Goal: Task Accomplishment & Management: Complete application form

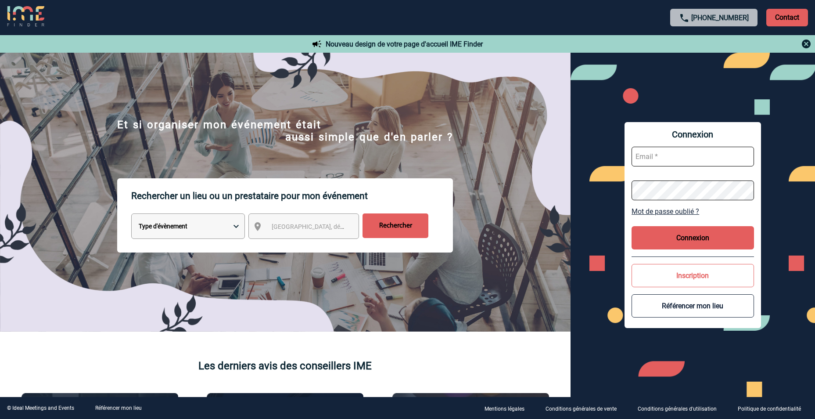
click at [647, 152] on input "text" at bounding box center [693, 157] width 122 height 20
type input "najia.chaouachi@sanofi.com"
click at [695, 230] on button "Connexion" at bounding box center [693, 237] width 122 height 23
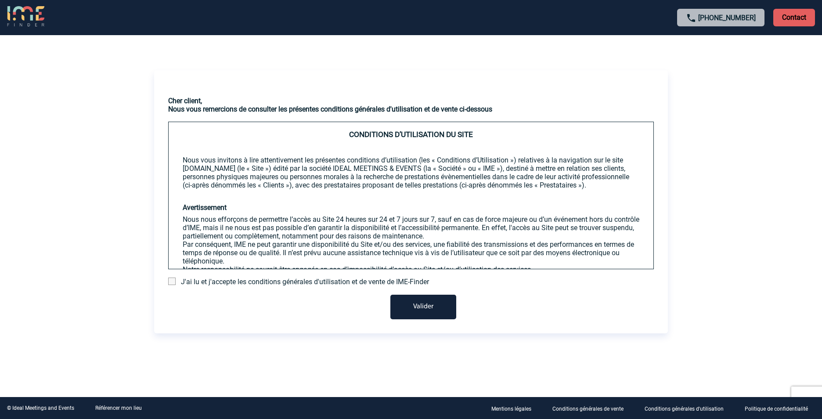
click at [183, 280] on span "J'ai lu et j'accepte les conditions générales d'utilisation et de vente de IME-…" at bounding box center [305, 281] width 248 height 8
click at [174, 280] on span at bounding box center [171, 280] width 7 height 7
click at [0, 0] on input "checkbox" at bounding box center [0, 0] width 0 height 0
click at [412, 309] on button "Valider" at bounding box center [423, 307] width 66 height 25
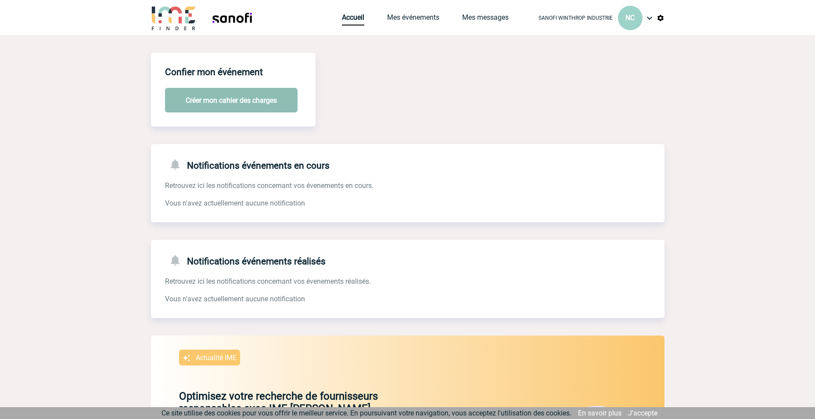
click at [224, 104] on button "Créer mon cahier des charges" at bounding box center [231, 100] width 133 height 25
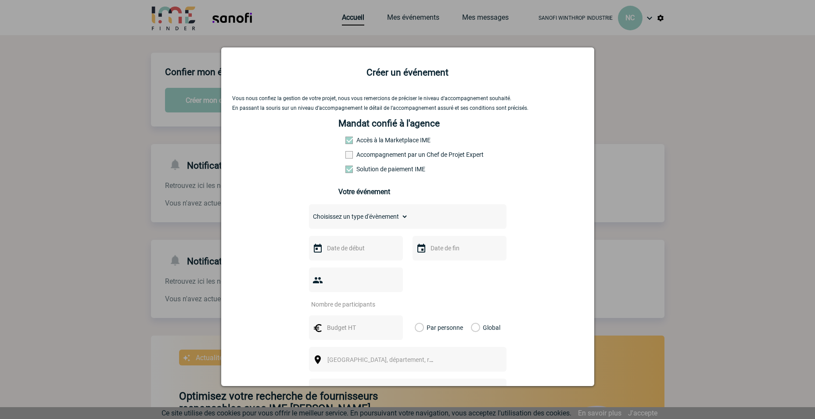
click at [338, 199] on div "Mandat confié à l'agence Accès à la Marketplace IME Accompagnement par un Chef …" at bounding box center [407, 161] width 138 height 86
click at [342, 208] on div "Choisissez un type d'évènement Séminaire avec nuitée Séminaire sans nuitée Repa…" at bounding box center [408, 216] width 198 height 25
click at [342, 215] on select "Choisissez un type d'évènement Séminaire avec nuitée Séminaire sans nuitée Repa…" at bounding box center [358, 216] width 99 height 12
select select "3"
click at [309, 212] on select "Choisissez un type d'évènement Séminaire avec nuitée Séminaire sans nuitée Repa…" at bounding box center [358, 216] width 99 height 12
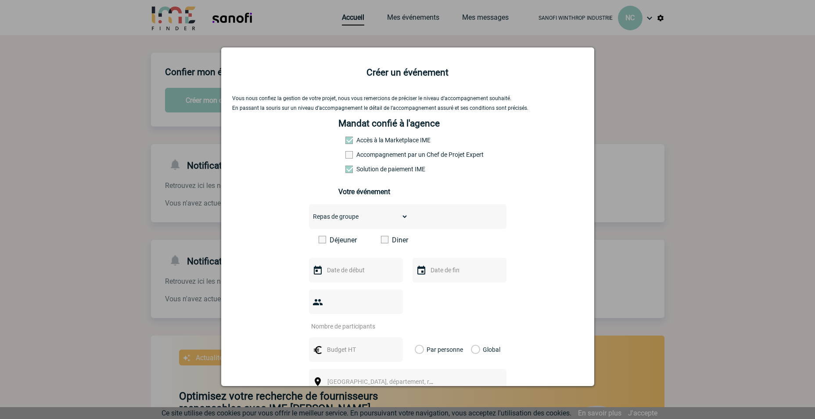
click at [406, 240] on label "Diner" at bounding box center [406, 240] width 50 height 8
click at [0, 0] on input "Diner" at bounding box center [0, 0] width 0 height 0
click at [381, 273] on input "text" at bounding box center [355, 269] width 61 height 11
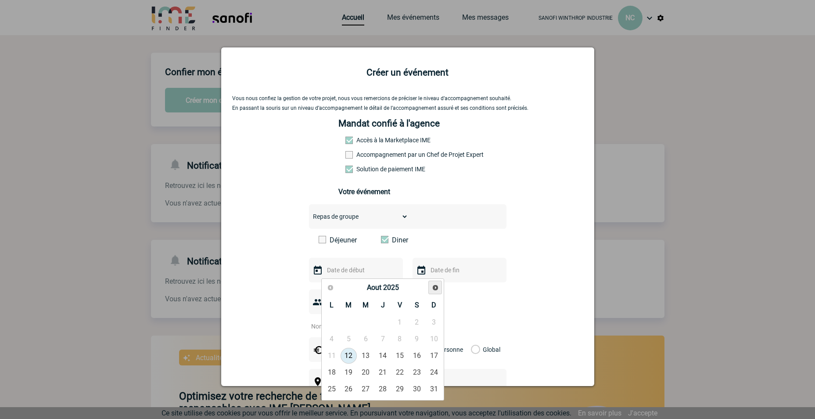
click at [431, 287] on link "Suivant" at bounding box center [435, 288] width 14 height 14
click at [344, 349] on link "14" at bounding box center [349, 356] width 16 height 16
type input "14-10-2025"
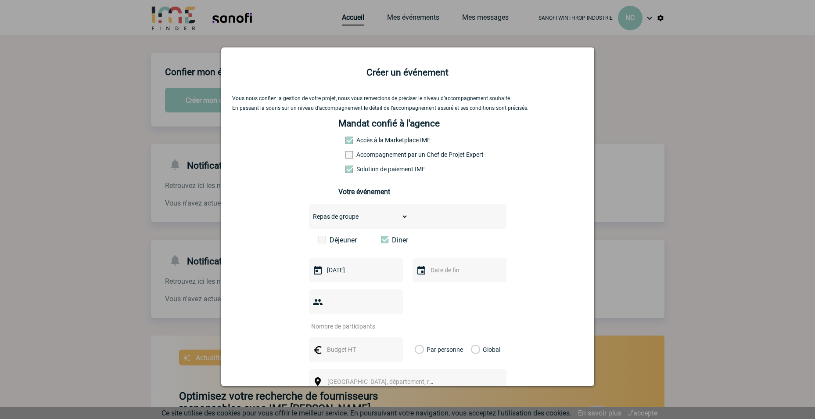
click at [445, 275] on input "text" at bounding box center [458, 269] width 61 height 11
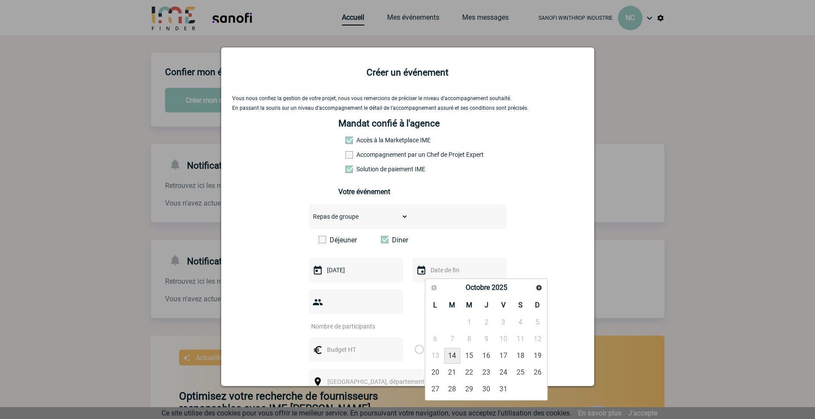
click at [453, 354] on link "14" at bounding box center [452, 356] width 16 height 16
type input "14-10-2025"
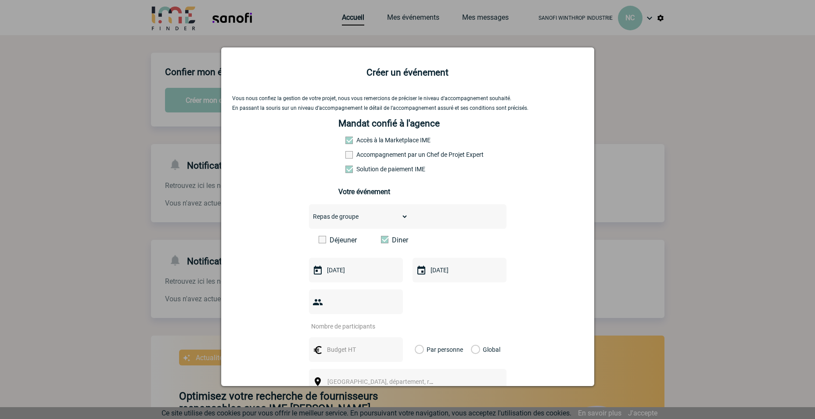
click at [334, 320] on input "number" at bounding box center [350, 325] width 83 height 11
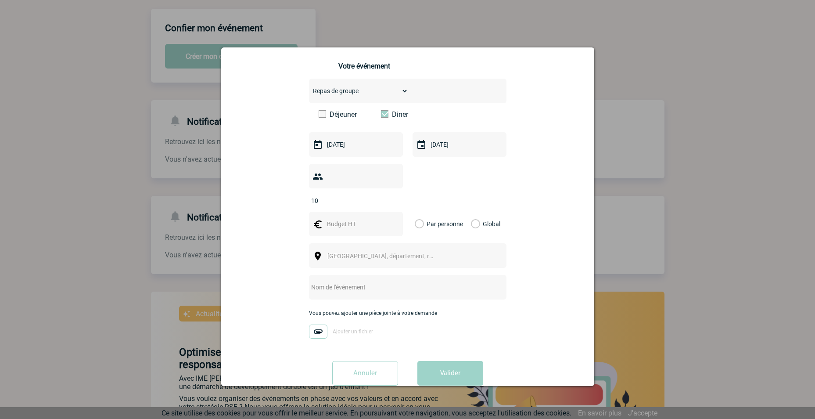
scroll to position [131, 0]
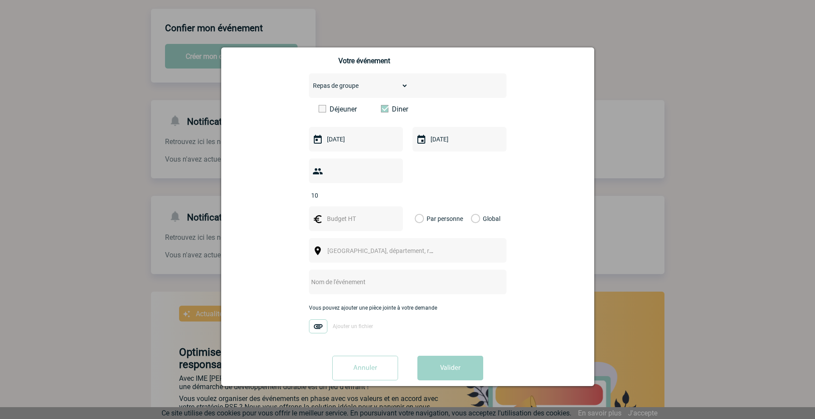
type input "10"
click at [355, 213] on input "text" at bounding box center [355, 218] width 61 height 11
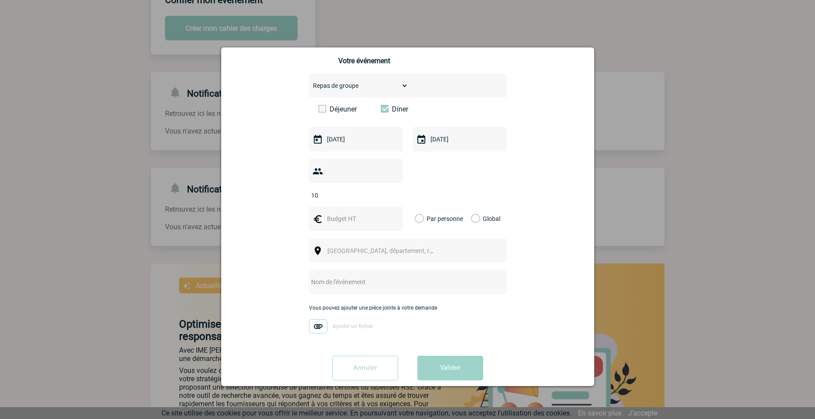
scroll to position [88, 0]
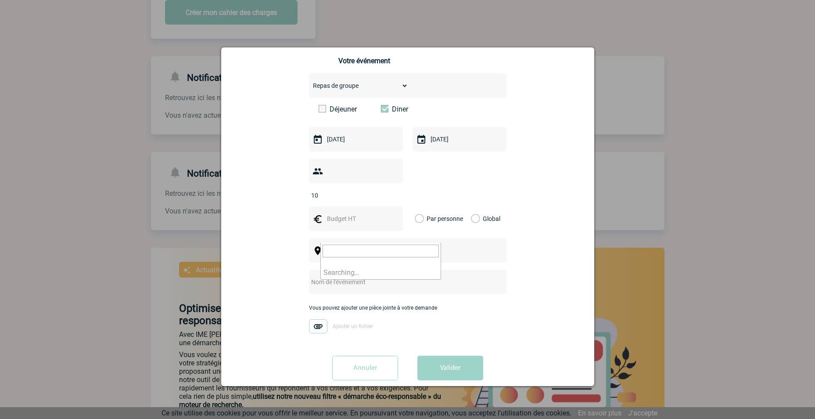
click at [389, 245] on span "Ville, département, région..." at bounding box center [384, 251] width 121 height 12
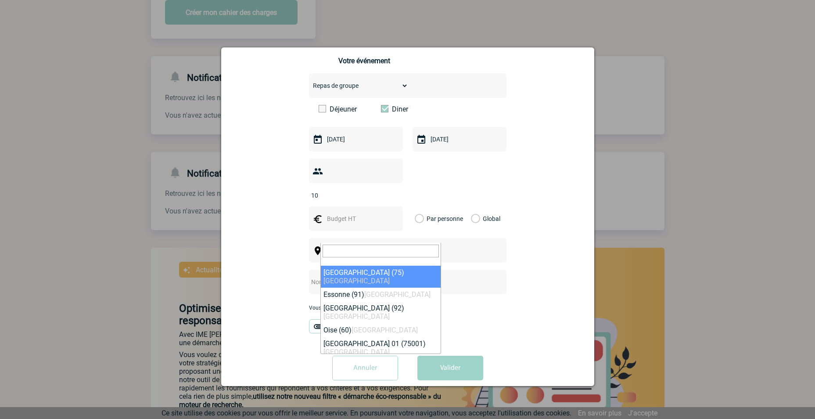
select select "3"
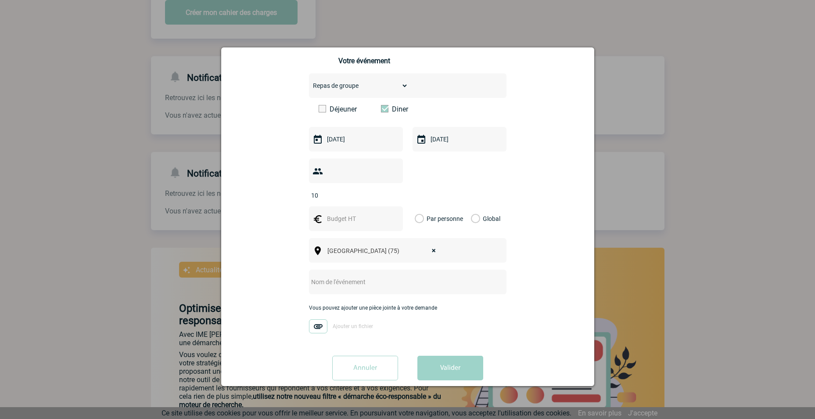
click at [357, 275] on div at bounding box center [408, 282] width 198 height 25
click at [349, 276] on input "text" at bounding box center [396, 281] width 174 height 11
type input "Diner comité covalis"
click at [477, 206] on label "Global" at bounding box center [474, 218] width 6 height 25
click at [0, 0] on input "Global" at bounding box center [0, 0] width 0 height 0
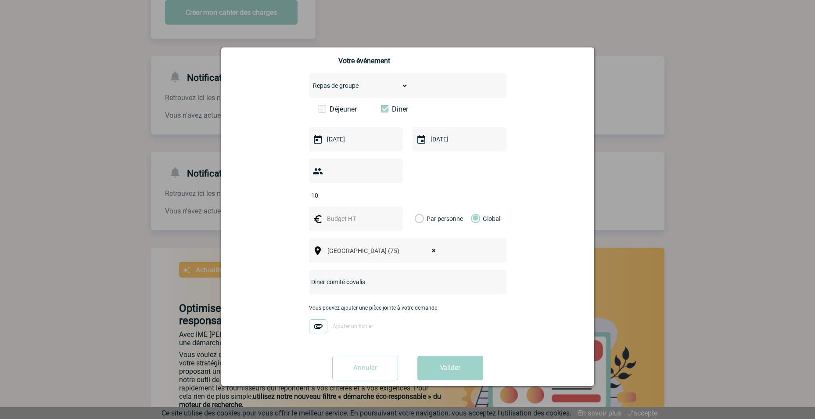
click at [326, 213] on input "text" at bounding box center [355, 218] width 61 height 11
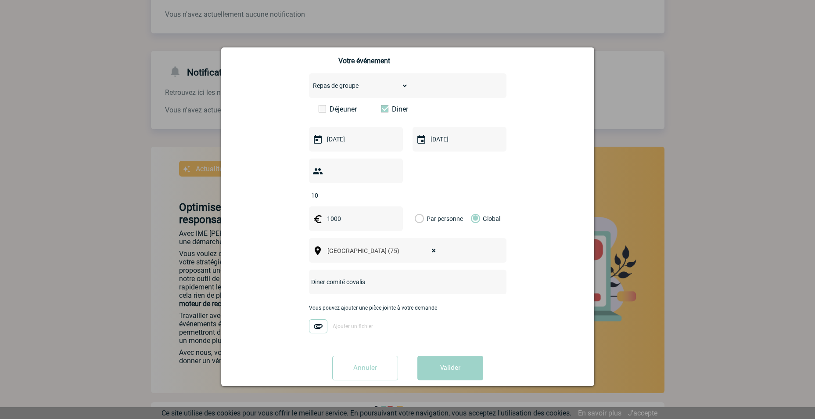
scroll to position [196, 0]
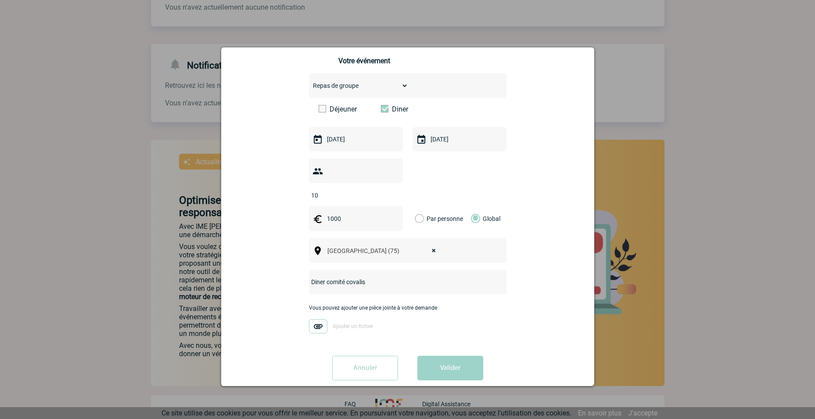
type input "1000"
click at [358, 357] on input "Annuler" at bounding box center [365, 368] width 66 height 25
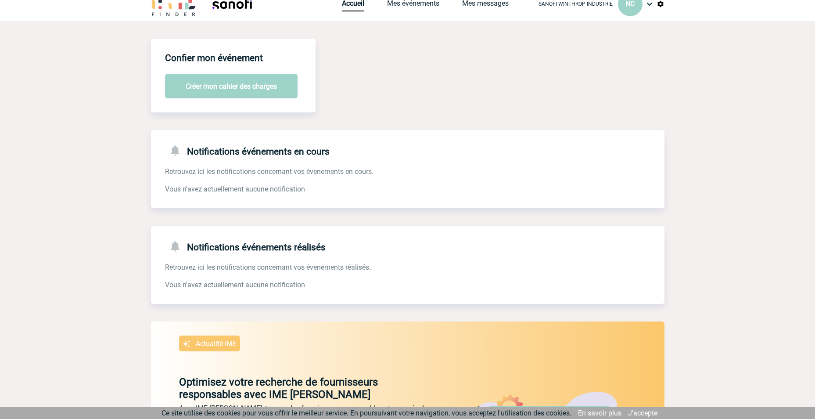
scroll to position [0, 0]
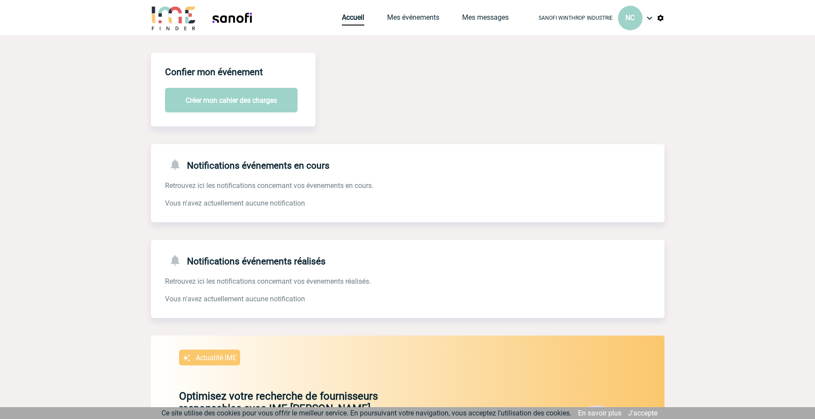
click at [644, 18] on img at bounding box center [649, 18] width 11 height 11
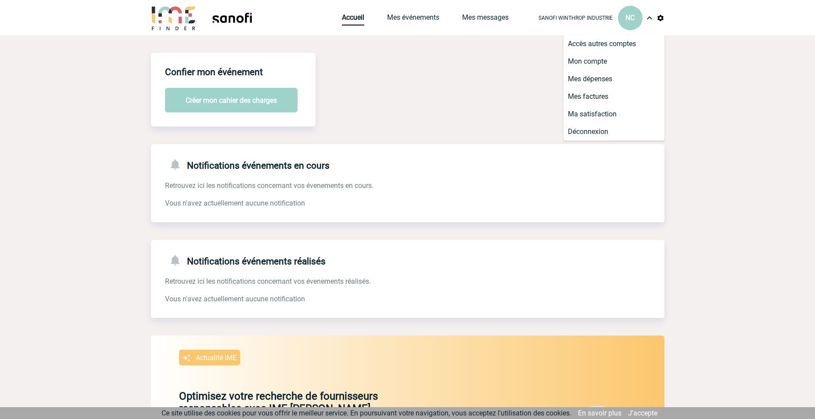
click at [709, 94] on body "SANOFI WINTHROP INDUSTRIE NC Accueil Mes événements 0" at bounding box center [407, 308] width 815 height 617
click at [465, 117] on div "Confier mon événement Créer mon cahier des charges Notifications événements en …" at bounding box center [408, 317] width 514 height 529
click at [405, 18] on link "Mes événements" at bounding box center [413, 19] width 52 height 12
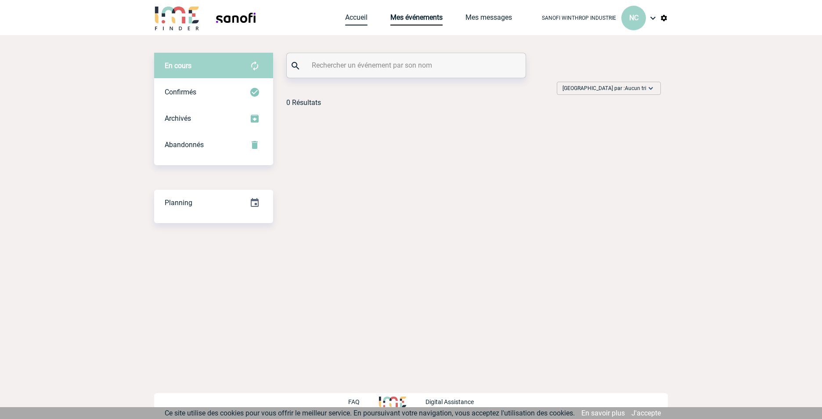
click at [359, 22] on link "Accueil" at bounding box center [356, 19] width 22 height 12
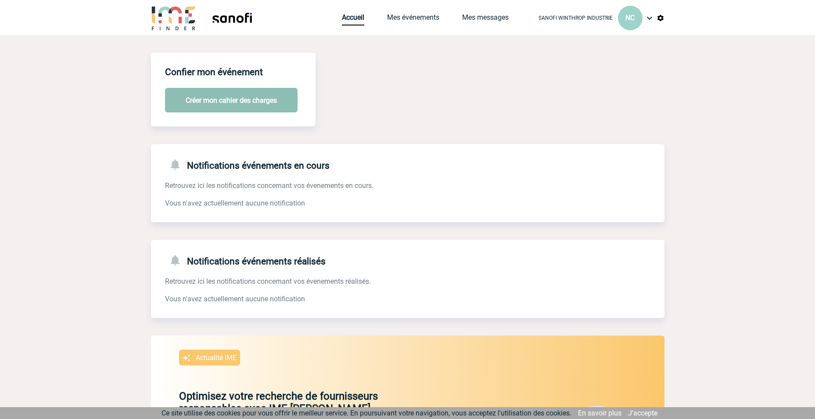
click at [205, 103] on button "Créer mon cahier des charges" at bounding box center [231, 100] width 133 height 25
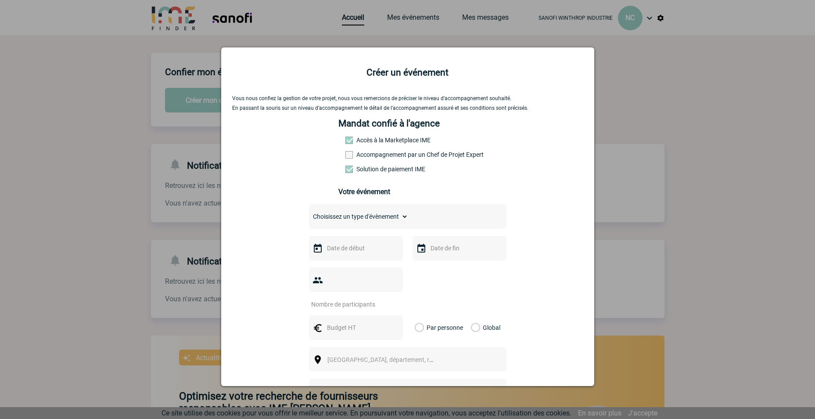
click at [390, 223] on select "Choisissez un type d'évènement Séminaire avec nuitée Séminaire sans nuitée Repa…" at bounding box center [358, 216] width 99 height 12
select select "3"
click at [309, 212] on select "Choisissez un type d'évènement Séminaire avec nuitée Séminaire sans nuitée Repa…" at bounding box center [358, 216] width 99 height 12
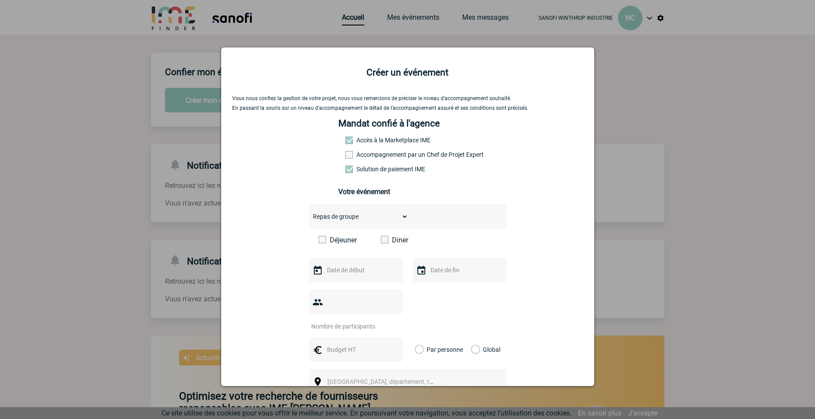
click at [385, 243] on label "Diner" at bounding box center [406, 240] width 50 height 8
click at [0, 0] on input "Diner" at bounding box center [0, 0] width 0 height 0
click at [379, 263] on div at bounding box center [356, 270] width 94 height 25
click at [372, 281] on div at bounding box center [356, 270] width 94 height 25
click at [352, 275] on input "text" at bounding box center [355, 269] width 61 height 11
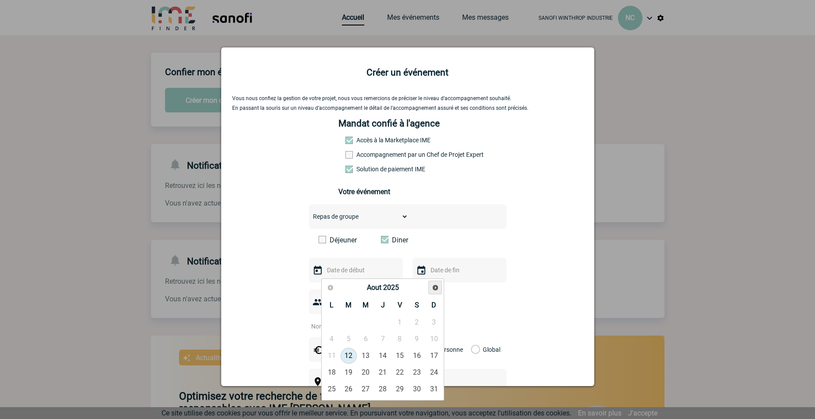
click at [435, 287] on span "Suivant" at bounding box center [435, 287] width 7 height 7
click at [353, 358] on link "14" at bounding box center [349, 356] width 16 height 16
type input "14-10-2025"
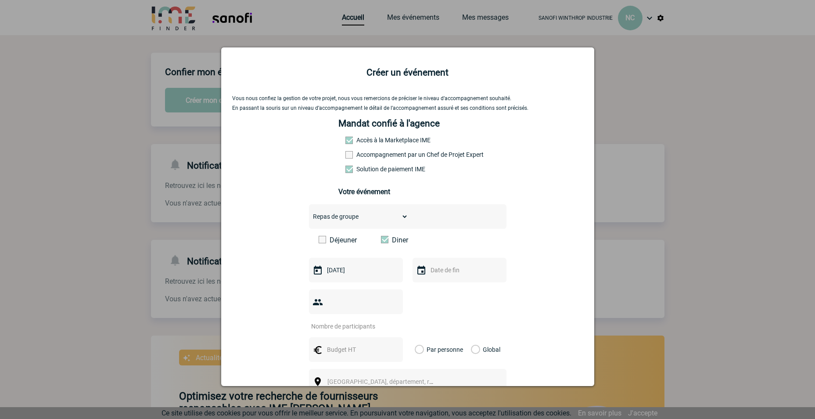
click at [452, 275] on input "text" at bounding box center [458, 269] width 61 height 11
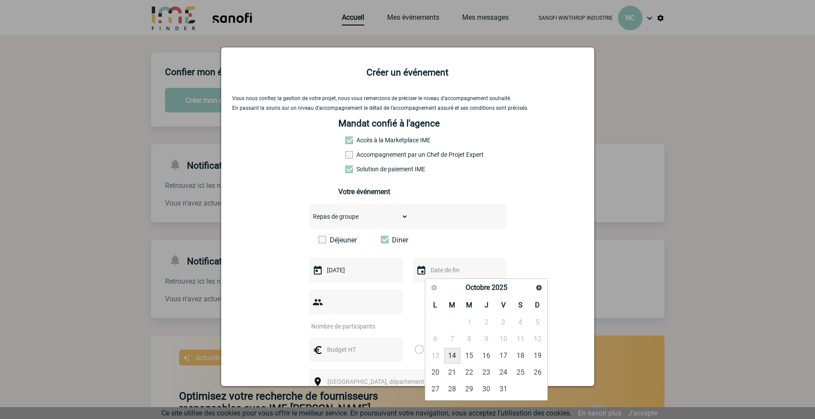
click at [453, 351] on link "14" at bounding box center [452, 356] width 16 height 16
type input "14-10-2025"
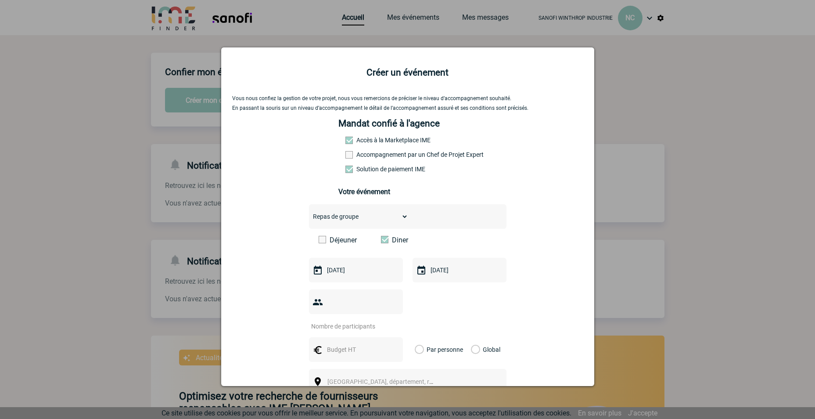
click at [369, 320] on input "number" at bounding box center [350, 325] width 83 height 11
type input "10"
click at [477, 337] on label "Global" at bounding box center [474, 349] width 6 height 25
click at [0, 0] on input "Global" at bounding box center [0, 0] width 0 height 0
click at [339, 344] on input "text" at bounding box center [355, 349] width 61 height 11
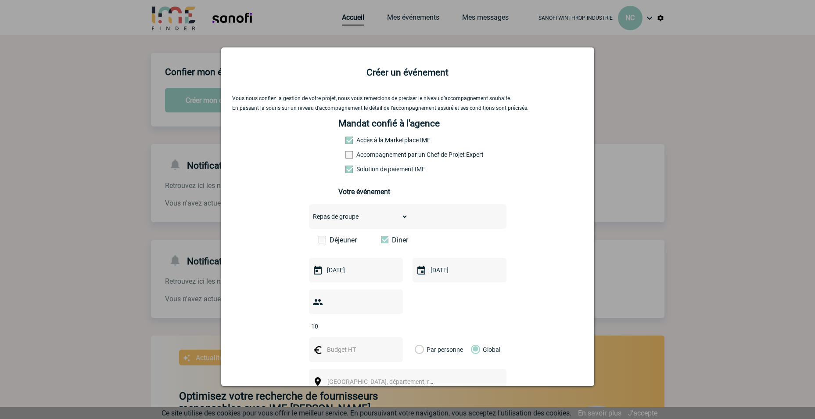
type input "1000"
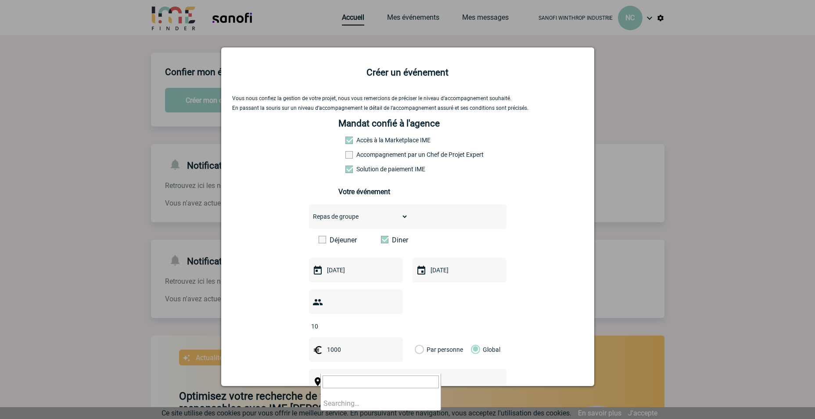
click at [336, 378] on span "Ville, département, région..." at bounding box center [388, 381] width 122 height 7
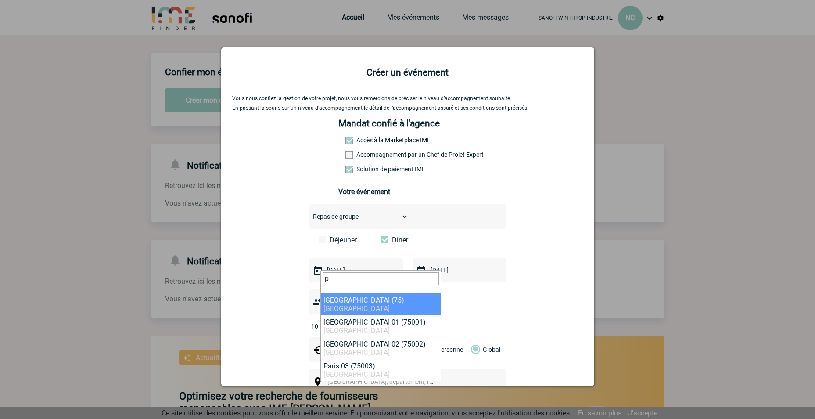
type input "p"
select select "3"
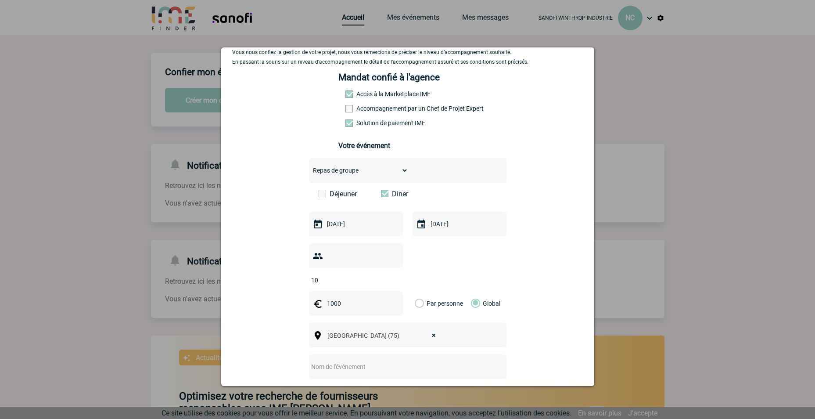
scroll to position [131, 0]
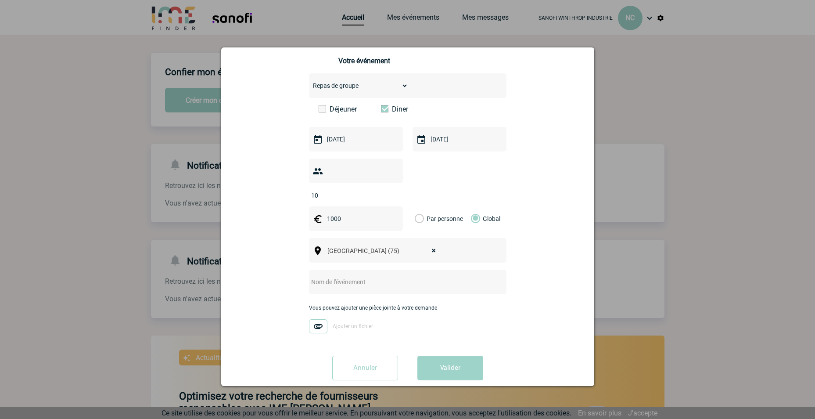
click at [342, 276] on input "text" at bounding box center [396, 281] width 174 height 11
type input "Diner comité covalis"
click at [333, 323] on span "Ajouter un fichier" at bounding box center [353, 326] width 40 height 6
click at [0, 0] on input "Ajouter un fichier" at bounding box center [0, 0] width 0 height 0
click at [470, 356] on button "Valider" at bounding box center [450, 368] width 66 height 25
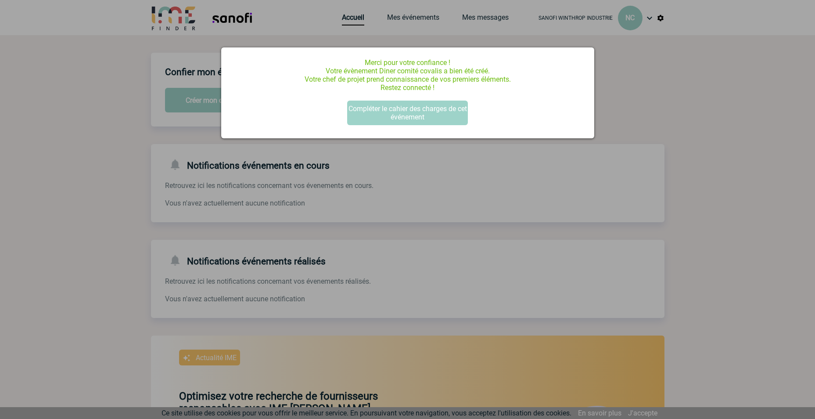
scroll to position [0, 0]
click at [409, 113] on button "Compléter le cahier des charges de cet événement" at bounding box center [407, 113] width 121 height 25
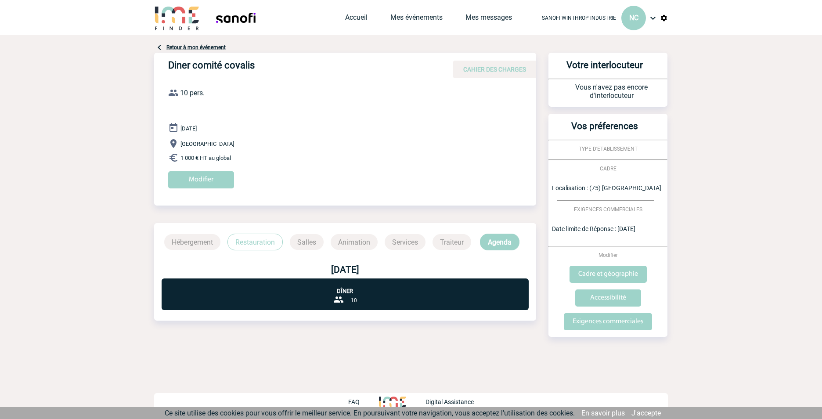
click at [594, 208] on span "EXIGENCES COMMERCIALES" at bounding box center [608, 209] width 68 height 6
click at [215, 179] on input "Modifier" at bounding box center [201, 179] width 66 height 17
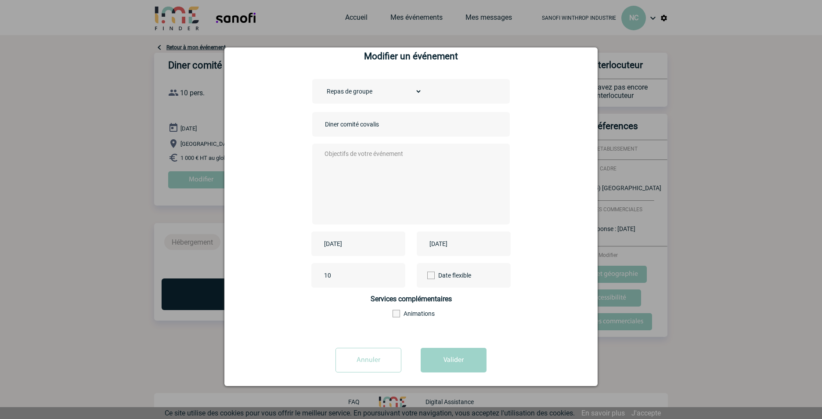
scroll to position [23, 0]
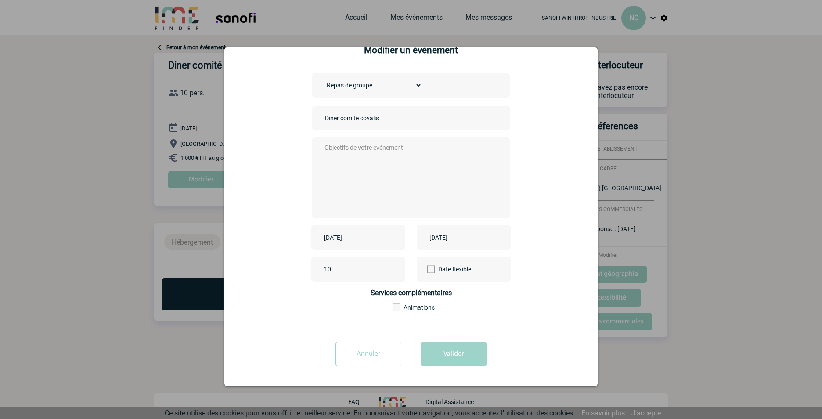
click at [383, 349] on input "Annuler" at bounding box center [368, 354] width 66 height 25
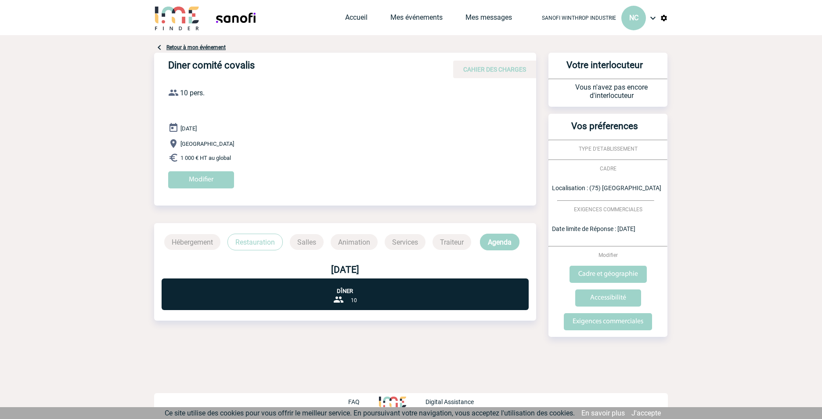
click at [198, 47] on link "Retour à mon événement" at bounding box center [195, 47] width 59 height 6
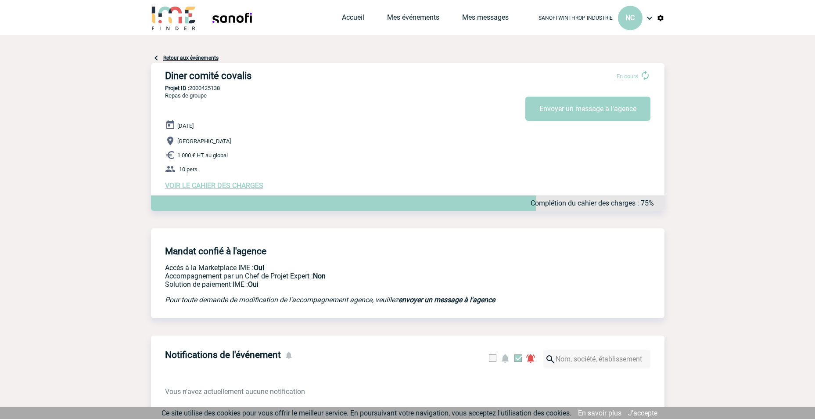
click at [207, 185] on span "VOIR LE CAHIER DES CHARGES" at bounding box center [214, 185] width 98 height 8
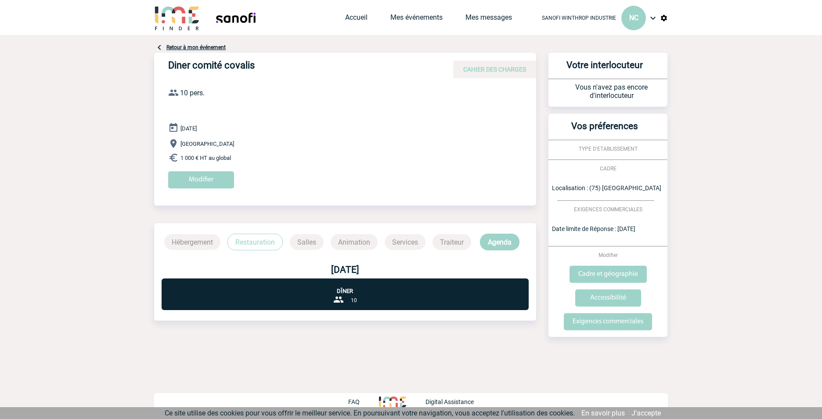
click at [185, 46] on link "Retour à mon événement" at bounding box center [195, 47] width 59 height 6
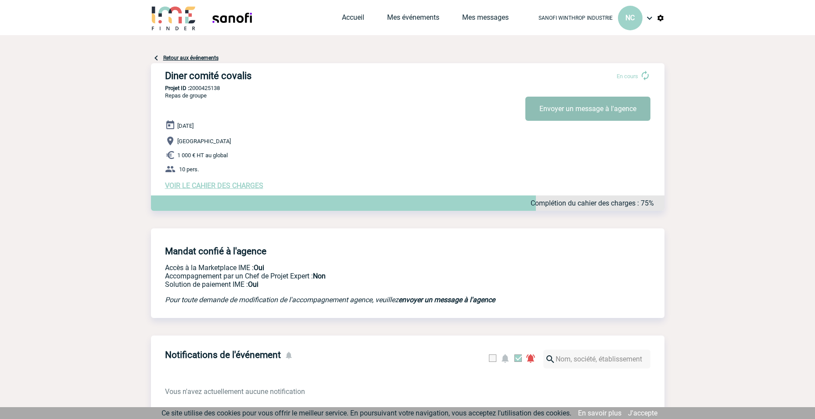
click at [570, 111] on button "Envoyer un message à l'agence" at bounding box center [587, 109] width 125 height 24
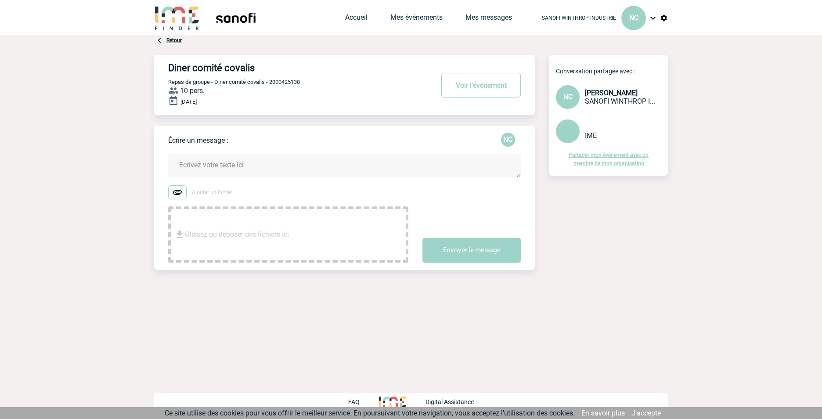
click at [318, 170] on textarea at bounding box center [344, 165] width 352 height 23
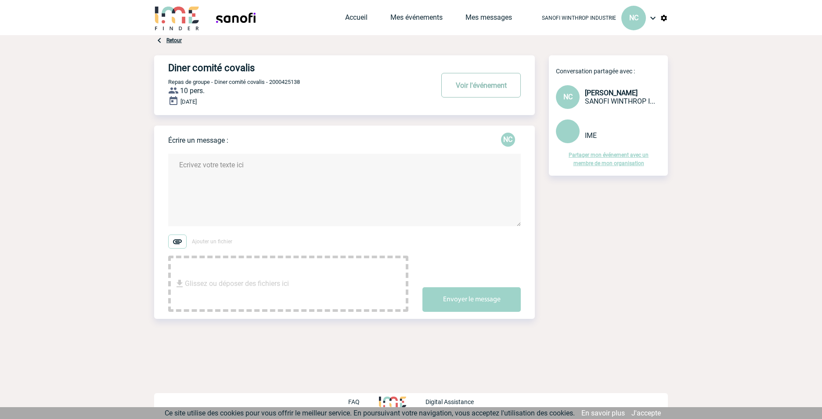
click at [473, 86] on button "Voir l'événement" at bounding box center [480, 85] width 79 height 25
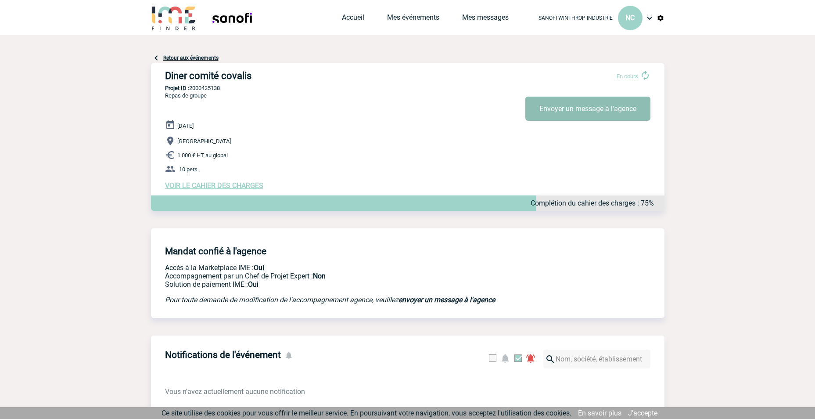
click at [593, 111] on button "Envoyer un message à l'agence" at bounding box center [587, 109] width 125 height 24
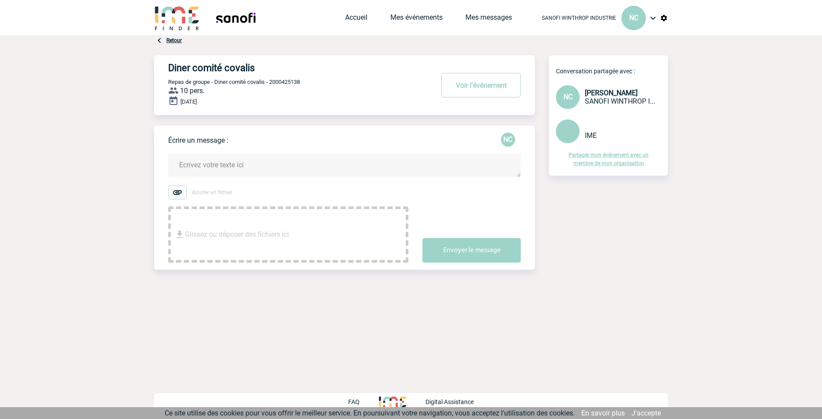
click at [234, 172] on textarea at bounding box center [344, 165] width 352 height 23
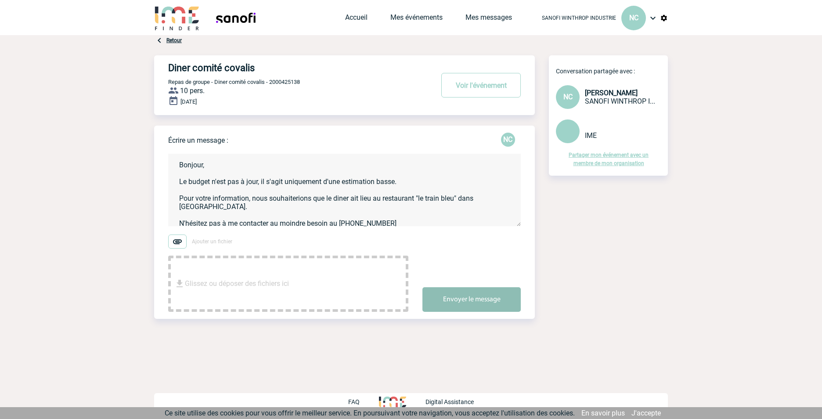
type textarea "Bonjour, Le budget n'est pas à jour, il s'agit uniquement d'une estimation bass…"
click at [463, 291] on button "Envoyer le message" at bounding box center [471, 299] width 98 height 25
